Goal: Navigation & Orientation: Find specific page/section

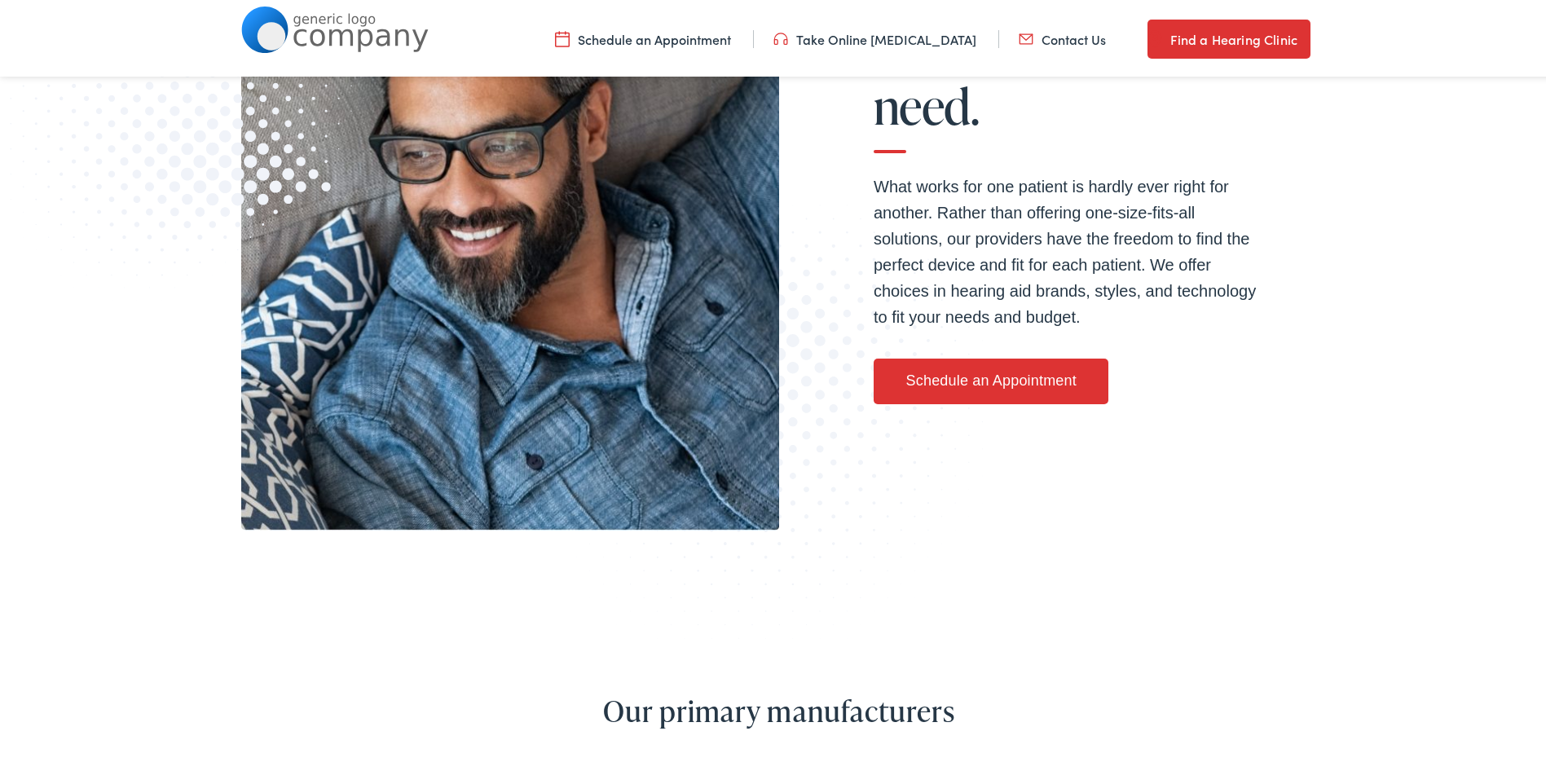
scroll to position [733, 0]
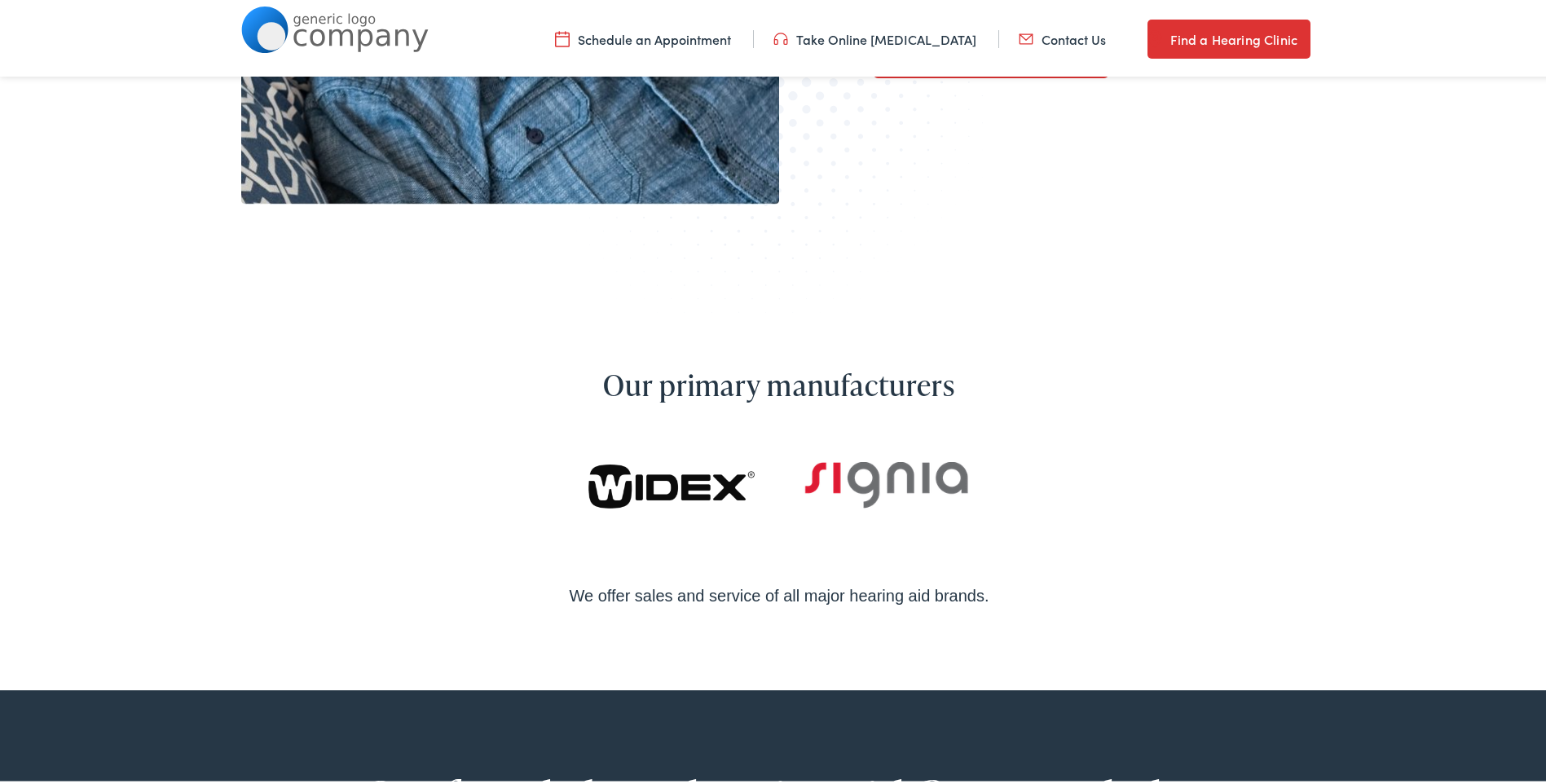
click at [1164, 40] on link "Find a Hearing Clinic" at bounding box center [1229, 36] width 163 height 40
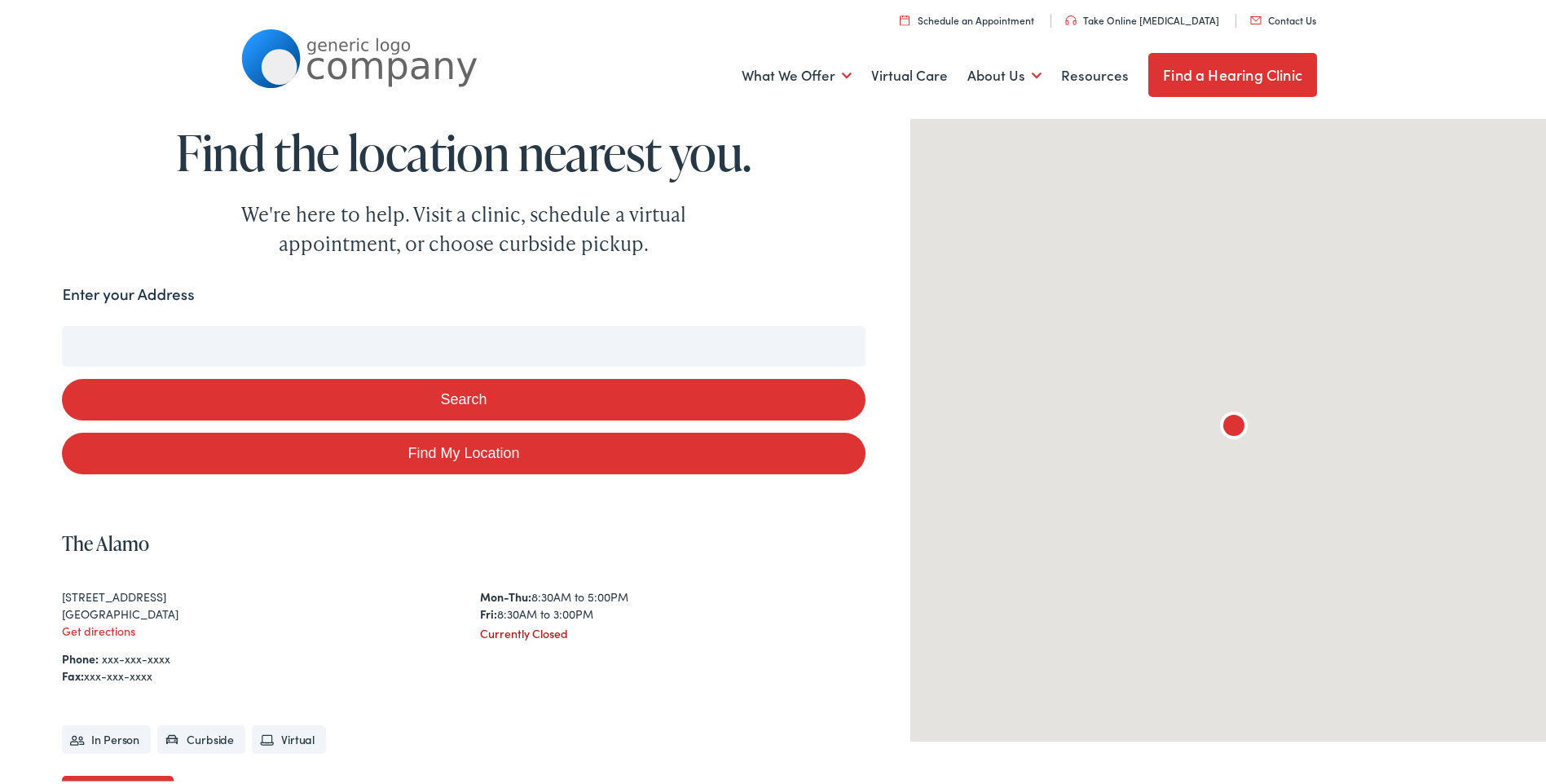
click at [294, 347] on input "Enter your Address" at bounding box center [463, 343] width 803 height 40
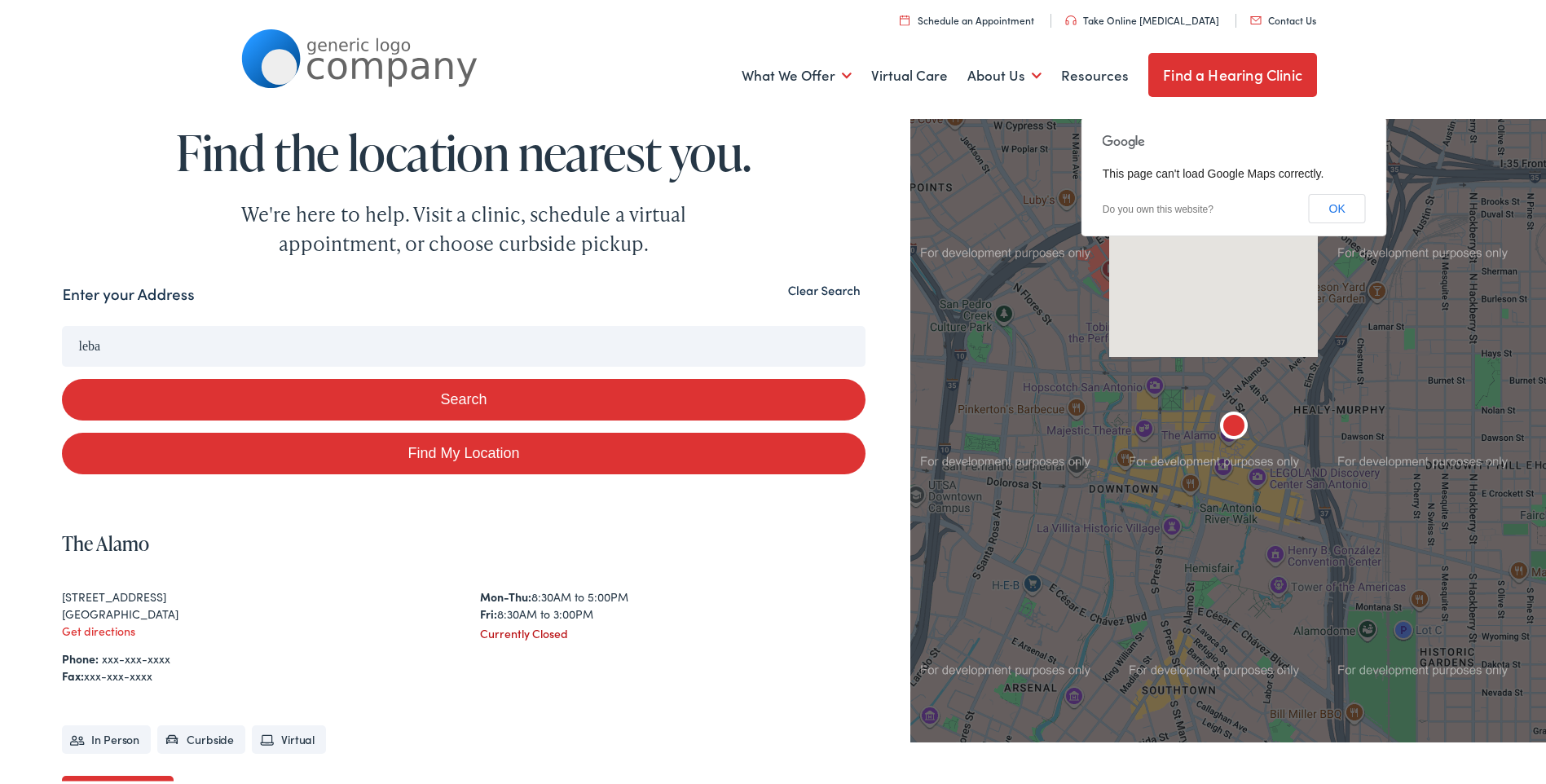
type input "leba"
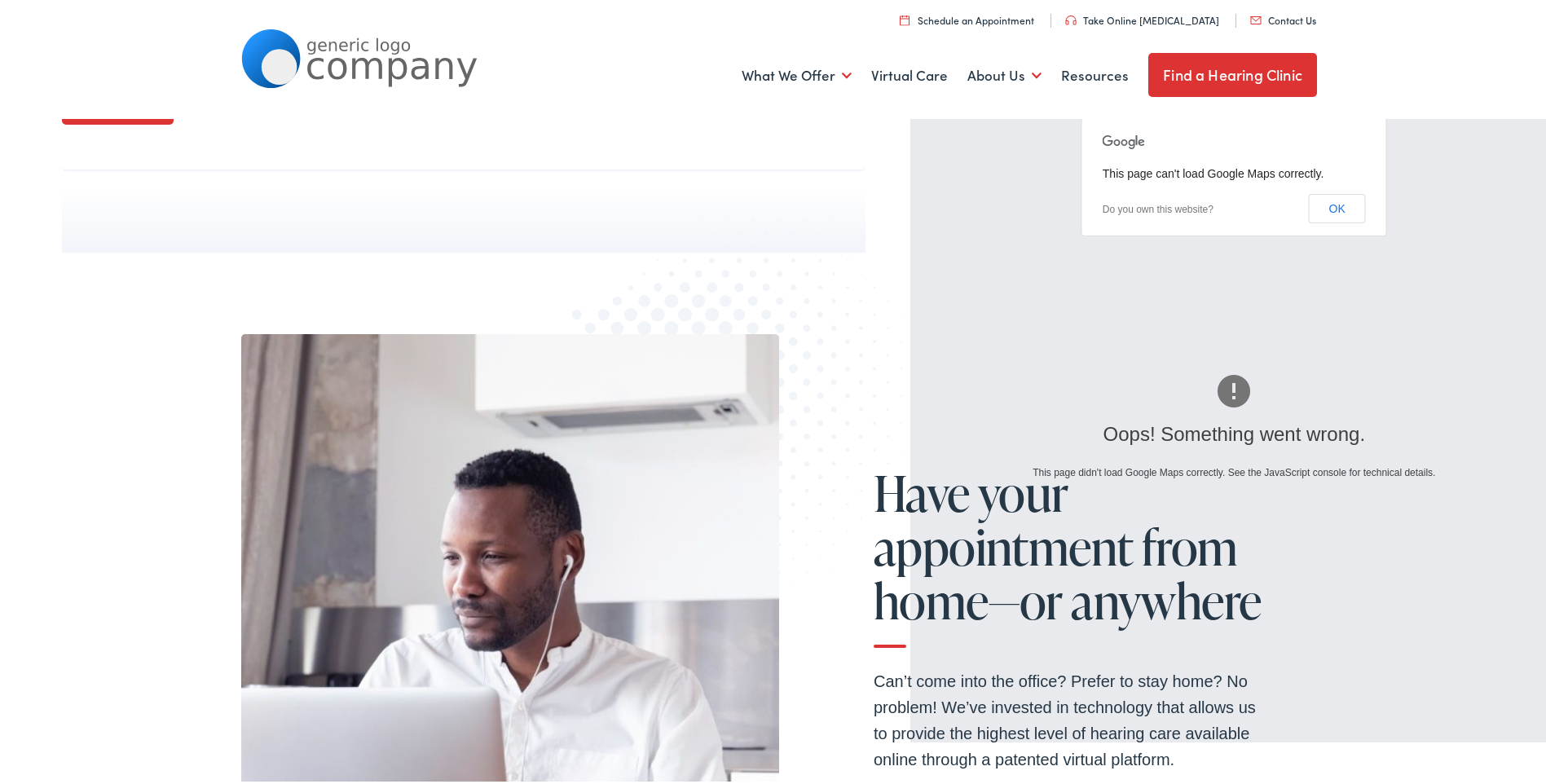
scroll to position [359, 0]
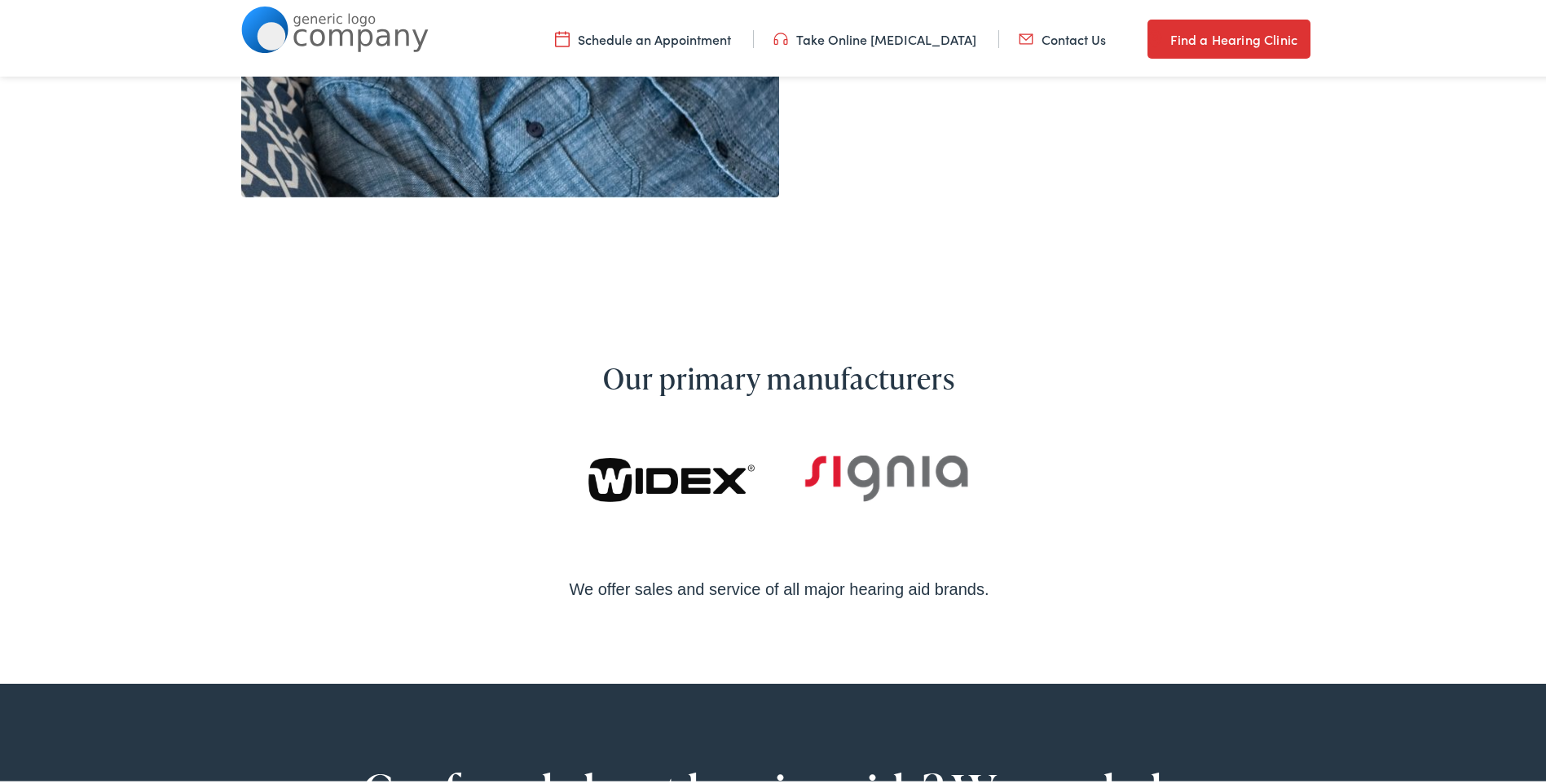
scroll to position [733, 0]
